Goal: Navigation & Orientation: Find specific page/section

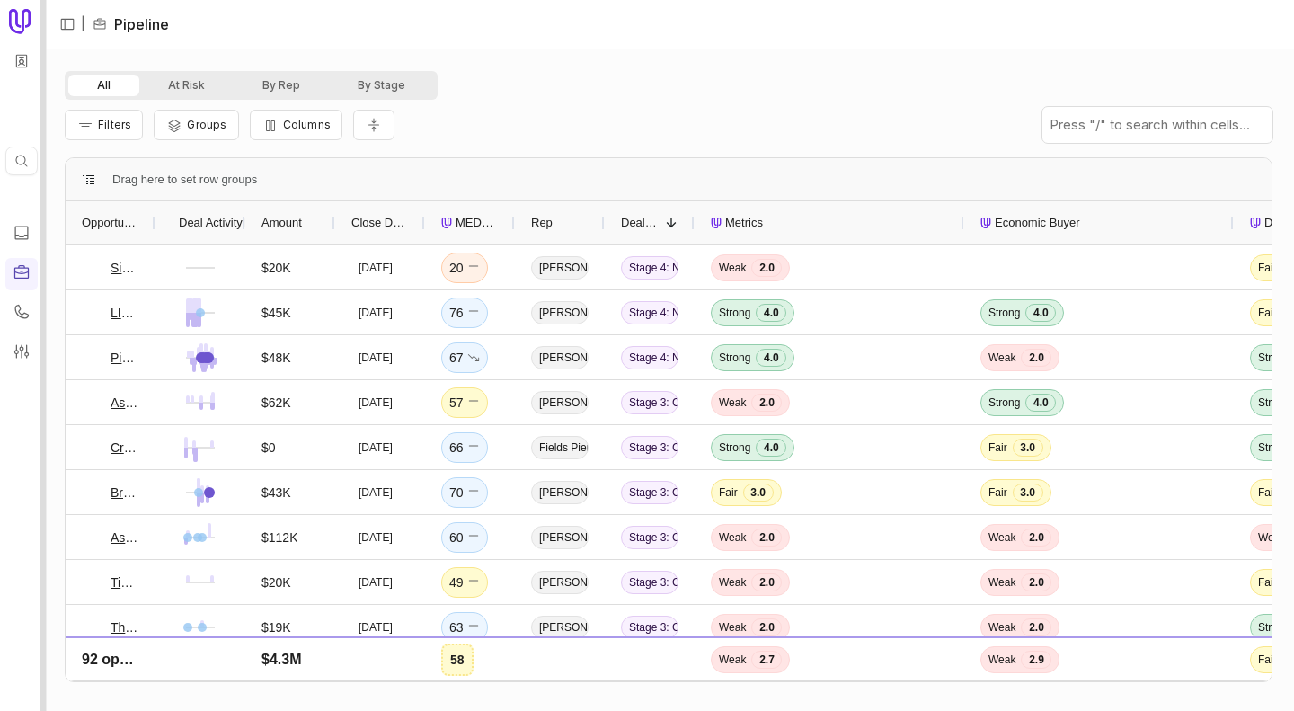
click at [45, 233] on div at bounding box center [43, 355] width 6 height 711
